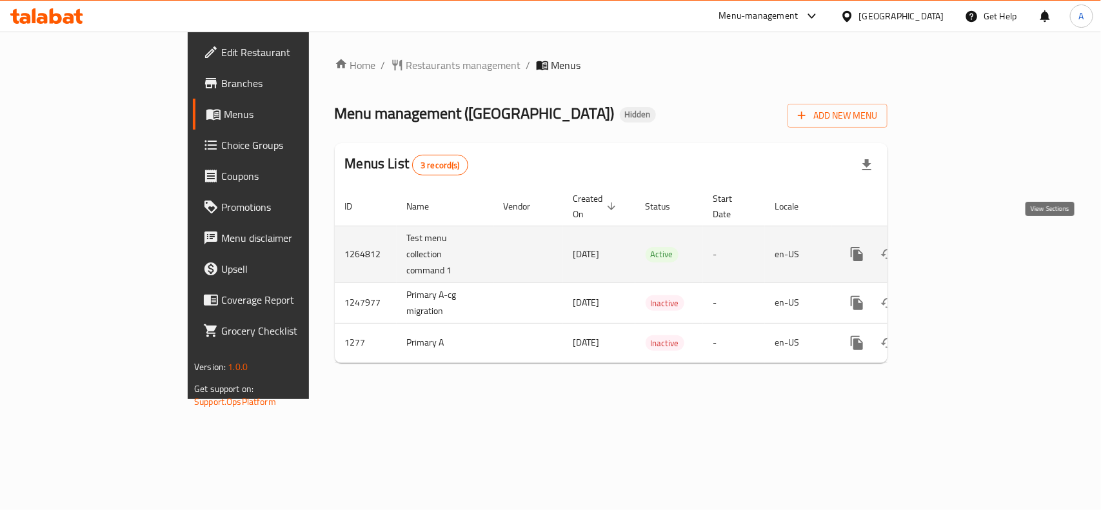
click at [958, 246] on icon "enhanced table" at bounding box center [949, 253] width 15 height 15
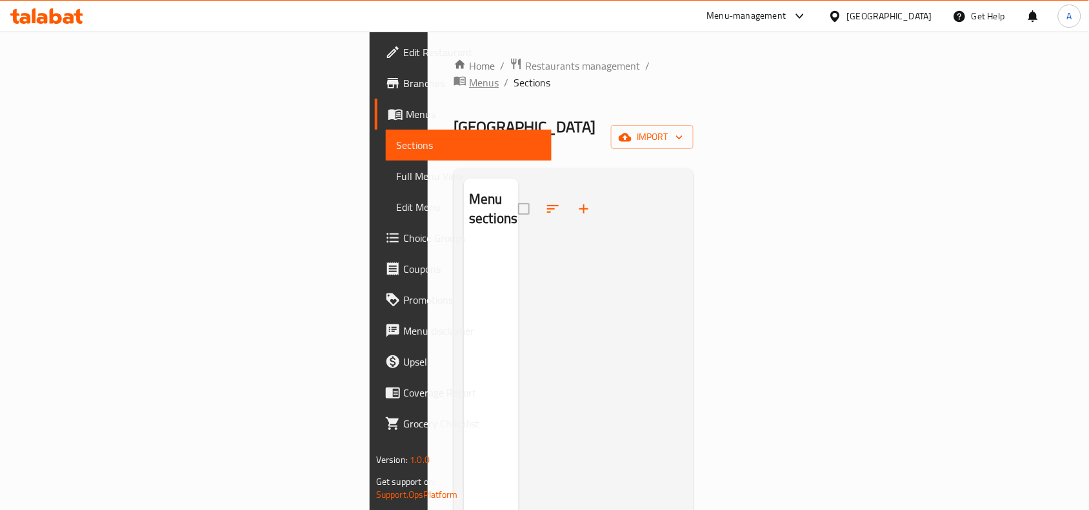
click at [469, 75] on span "Menus" at bounding box center [484, 82] width 30 height 15
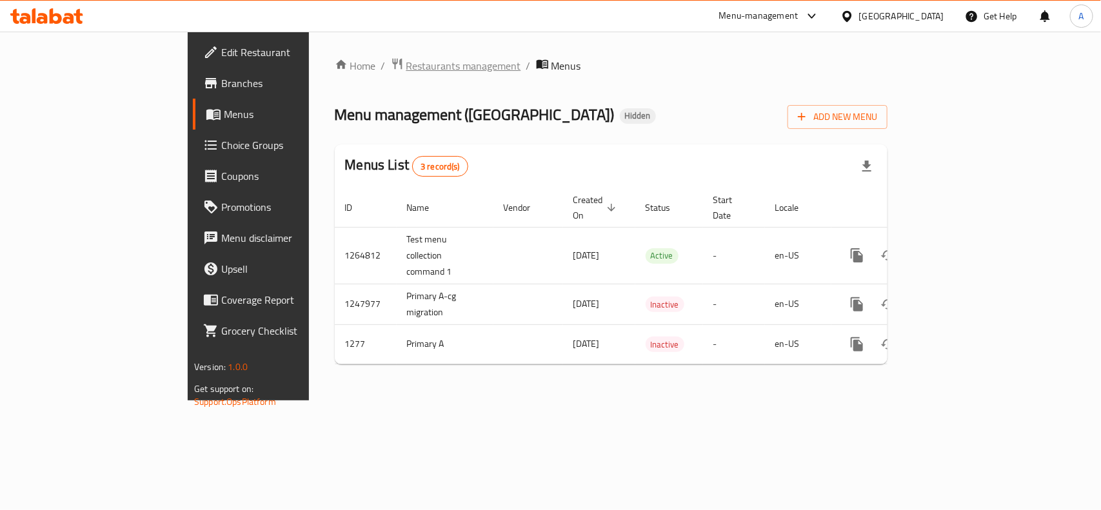
click at [406, 59] on span "Restaurants management" at bounding box center [463, 65] width 115 height 15
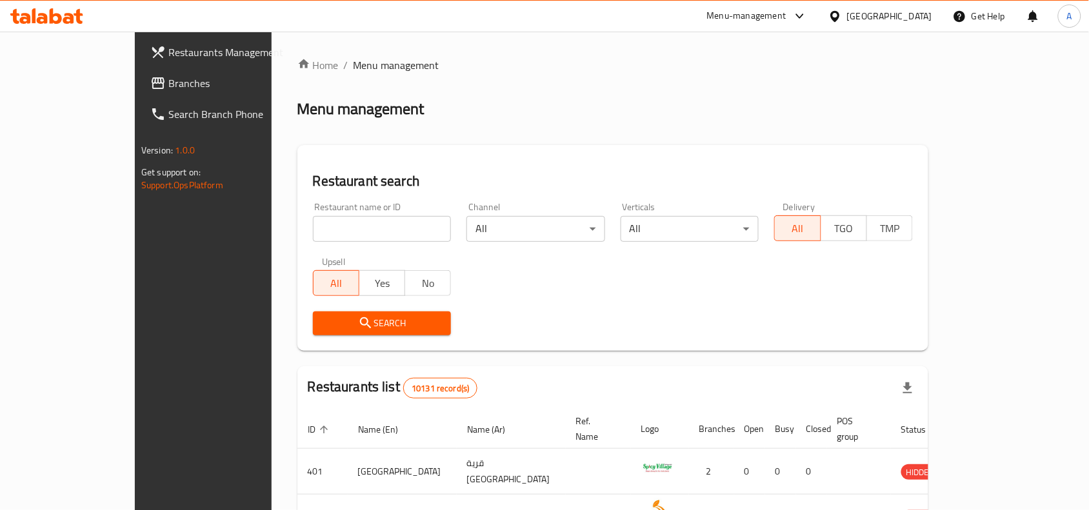
click at [847, 17] on div at bounding box center [837, 16] width 19 height 14
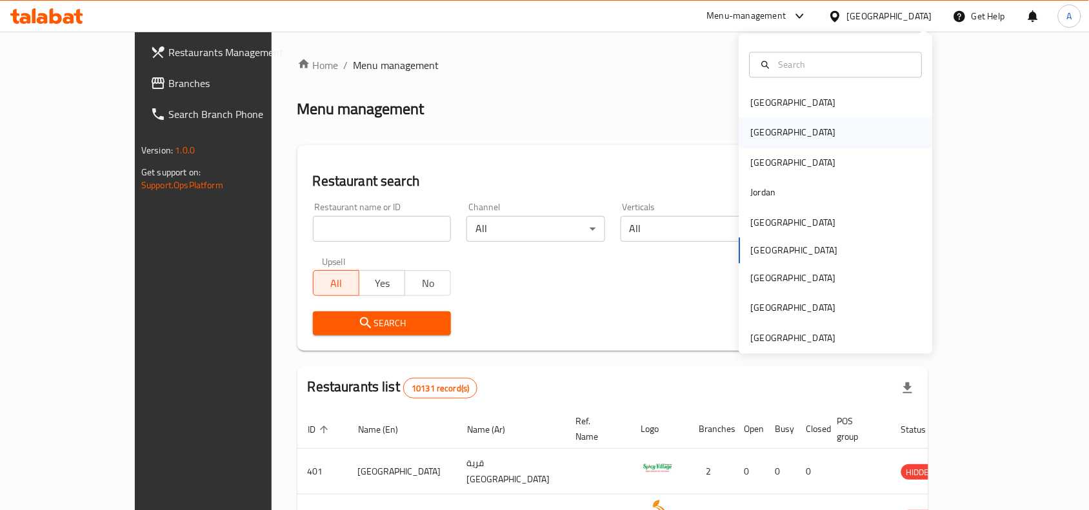
click at [777, 143] on div "[GEOGRAPHIC_DATA]" at bounding box center [836, 133] width 194 height 30
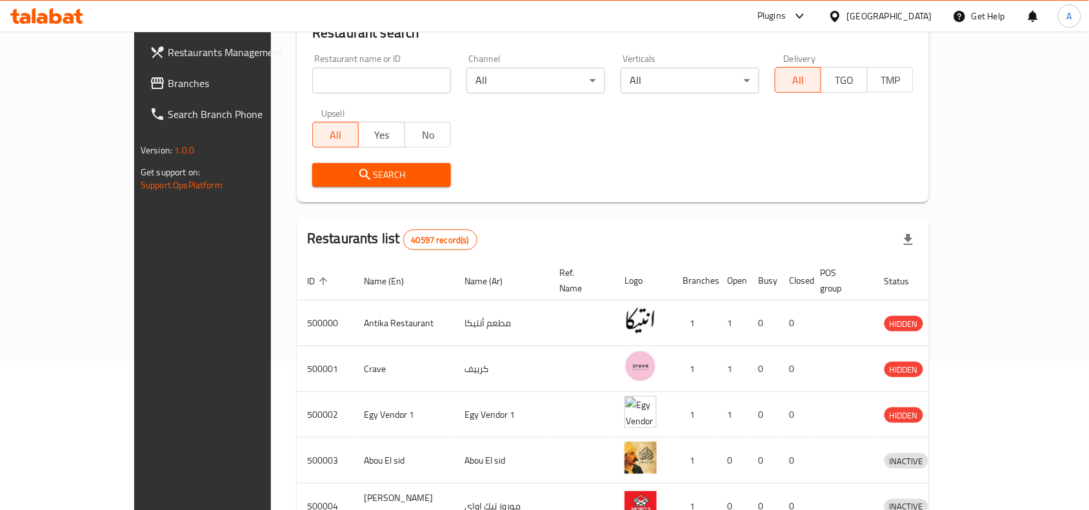
scroll to position [161, 0]
